Goal: Task Accomplishment & Management: Use online tool/utility

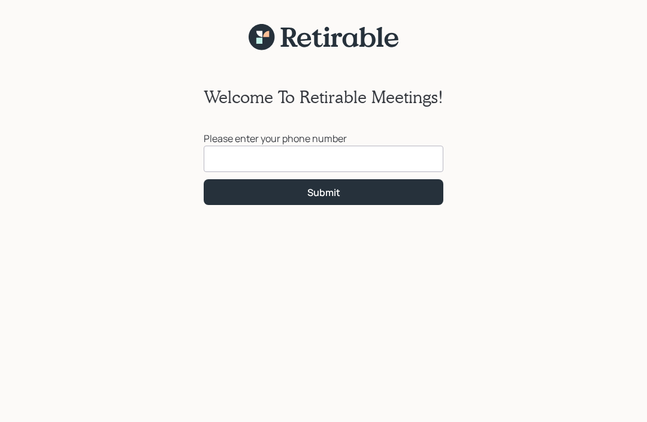
click at [393, 155] on input at bounding box center [324, 159] width 240 height 26
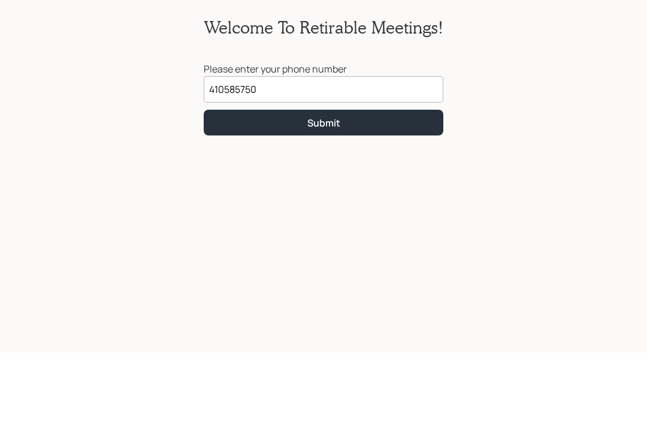
type input "[PHONE_NUMBER]"
click at [398, 179] on button "Submit" at bounding box center [324, 192] width 240 height 26
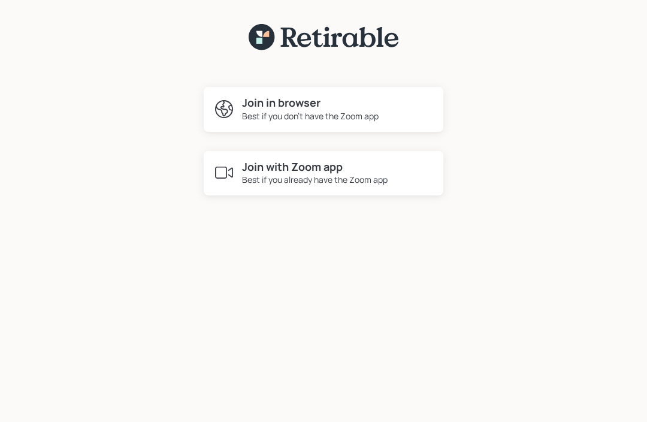
click at [262, 177] on div "Best if you already have the Zoom app" at bounding box center [315, 179] width 146 height 13
